Goal: Transaction & Acquisition: Book appointment/travel/reservation

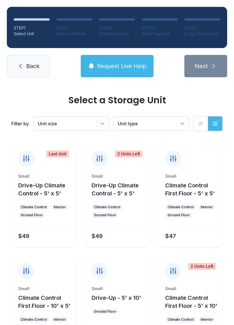
click at [97, 121] on span "Unit size" at bounding box center [68, 123] width 61 height 7
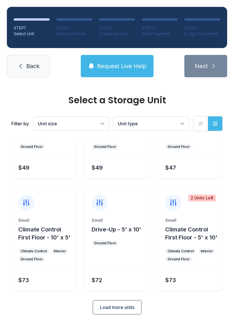
scroll to position [68, 0]
click at [123, 308] on span "Load more units" at bounding box center [117, 307] width 35 height 7
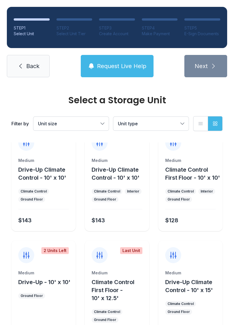
scroll to position [241, 0]
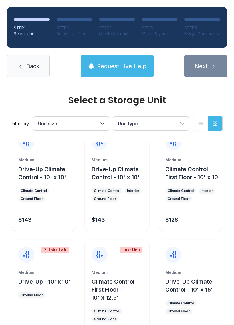
click at [184, 180] on span "Climate Control First Floor - 10' x 10'" at bounding box center [193, 173] width 55 height 15
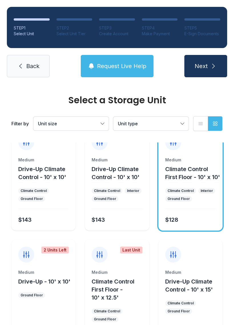
click at [213, 68] on icon "submit" at bounding box center [213, 66] width 7 height 7
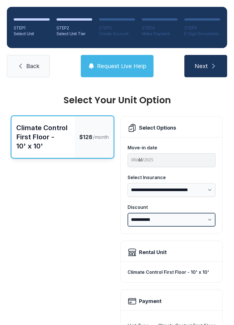
click at [205, 219] on select "**********" at bounding box center [172, 220] width 88 height 14
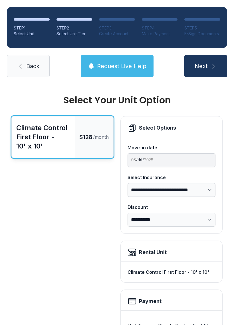
click at [33, 66] on span "Back" at bounding box center [32, 66] width 13 height 8
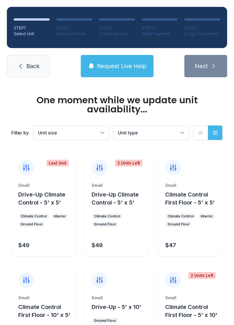
click at [24, 64] on link "Back" at bounding box center [28, 66] width 43 height 22
